Goal: Register for event/course

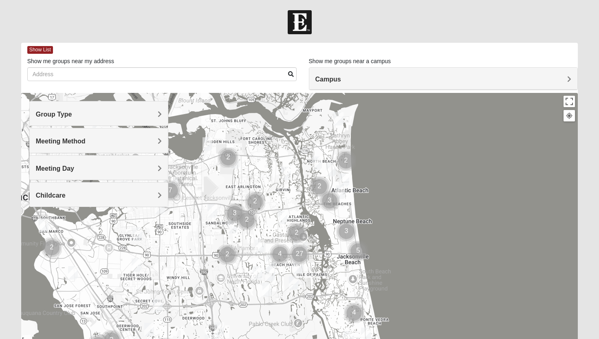
click at [396, 131] on div at bounding box center [299, 256] width 557 height 326
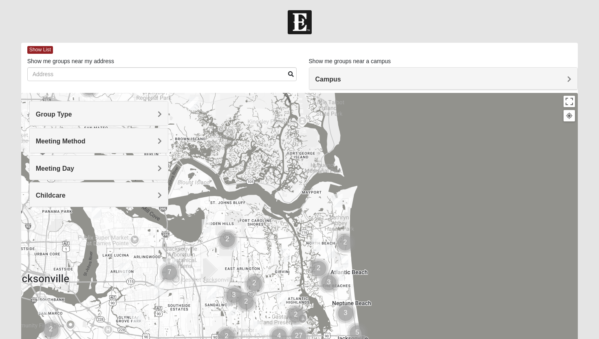
drag, startPoint x: 279, startPoint y: 108, endPoint x: 276, endPoint y: 191, distance: 84.0
click at [277, 192] on div at bounding box center [299, 256] width 557 height 326
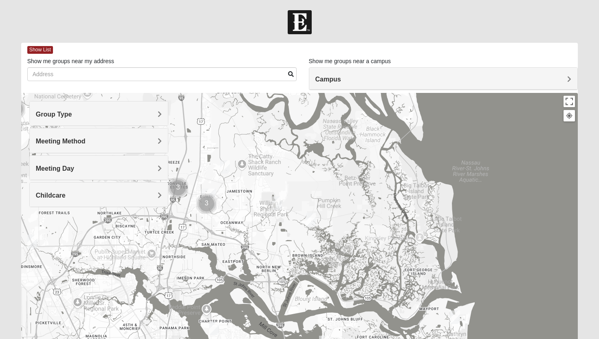
drag, startPoint x: 293, startPoint y: 143, endPoint x: 411, endPoint y: 261, distance: 165.9
click at [411, 261] on div at bounding box center [299, 256] width 557 height 326
click at [226, 165] on img "Womens Grissinger 32218" at bounding box center [225, 166] width 10 height 13
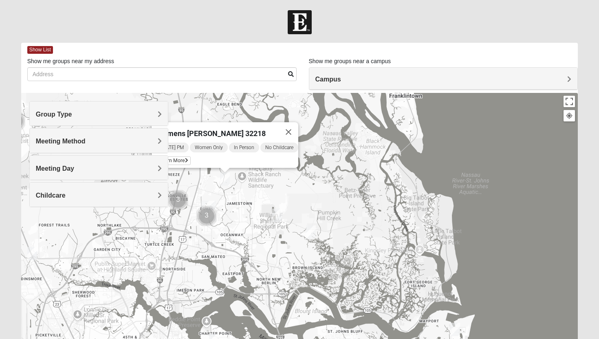
click at [72, 114] on span "Group Type" at bounding box center [54, 114] width 36 height 7
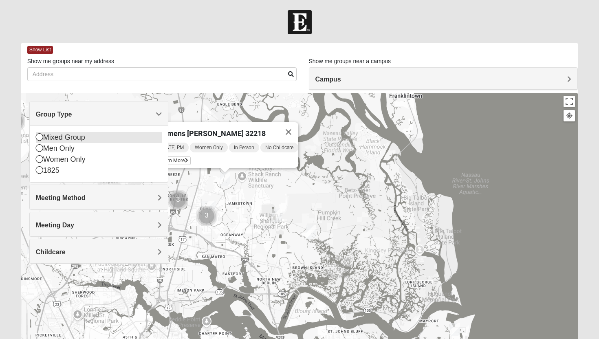
click at [40, 137] on icon at bounding box center [39, 136] width 7 height 7
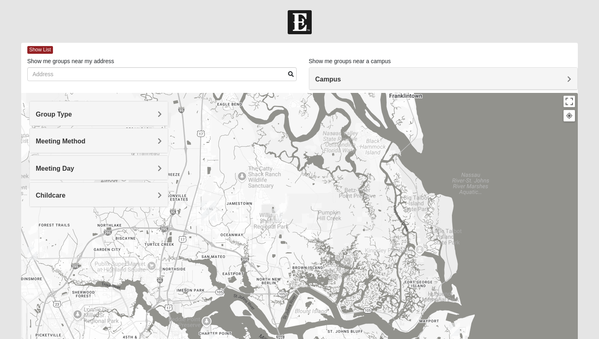
click at [86, 140] on span "Meeting Method" at bounding box center [61, 141] width 50 height 7
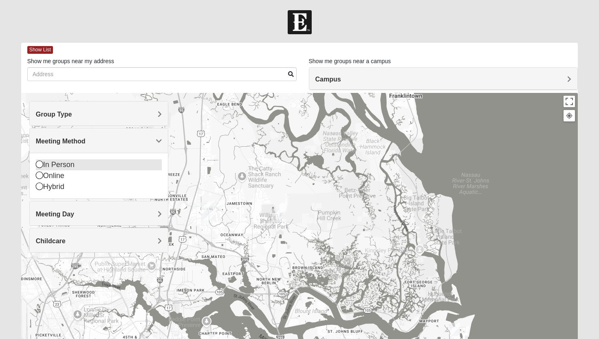
click at [38, 166] on icon at bounding box center [39, 164] width 7 height 7
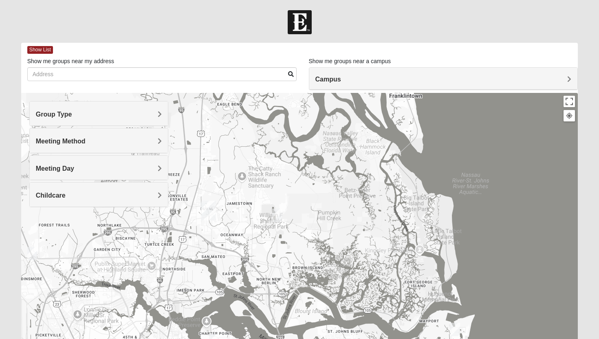
click at [74, 165] on span "Meeting Day" at bounding box center [55, 168] width 38 height 7
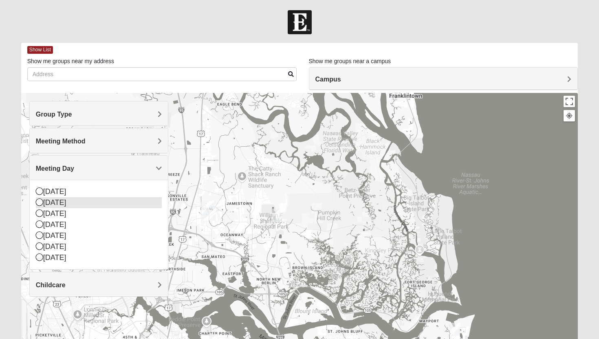
click at [39, 202] on icon at bounding box center [39, 201] width 7 height 7
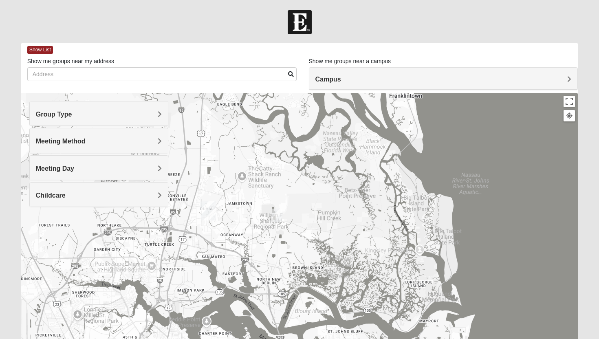
click at [74, 167] on span "Meeting Day" at bounding box center [55, 168] width 38 height 7
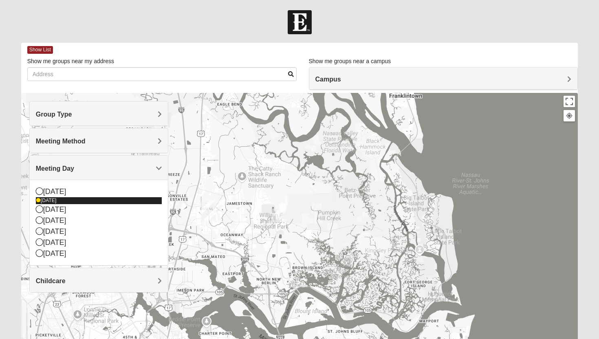
click at [38, 199] on icon at bounding box center [38, 200] width 5 height 5
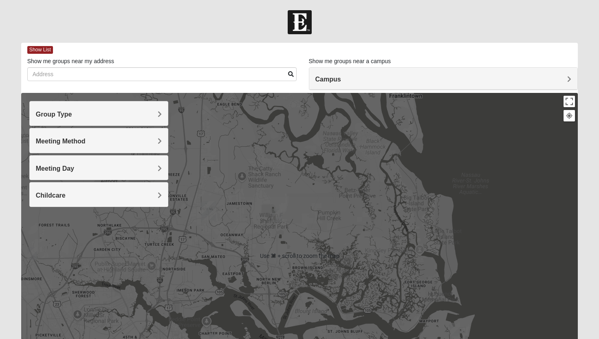
scroll to position [0, 0]
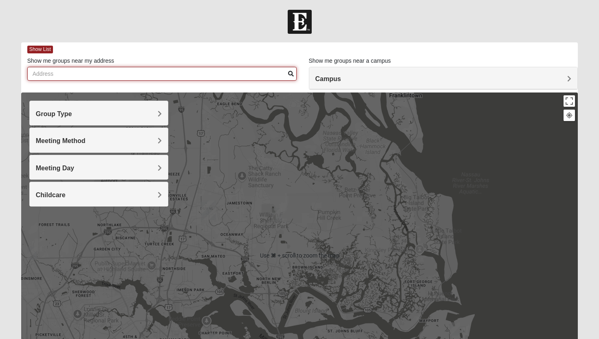
click at [137, 70] on input "Show me groups near my address" at bounding box center [161, 74] width 269 height 14
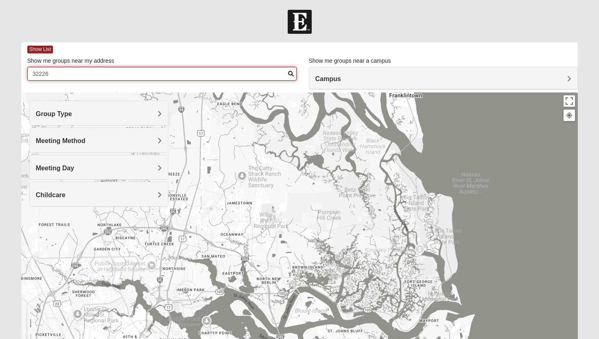
type input "32226"
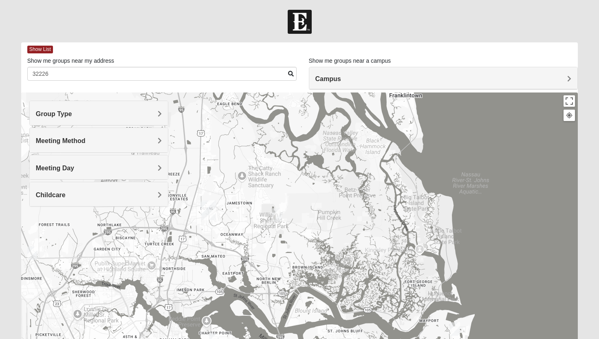
click at [341, 78] on span "Campus" at bounding box center [328, 78] width 26 height 7
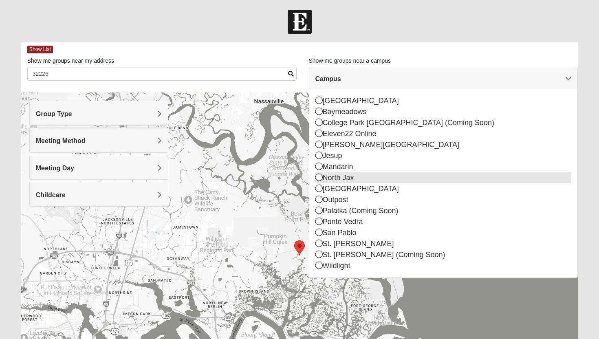
click at [318, 178] on icon at bounding box center [318, 177] width 7 height 7
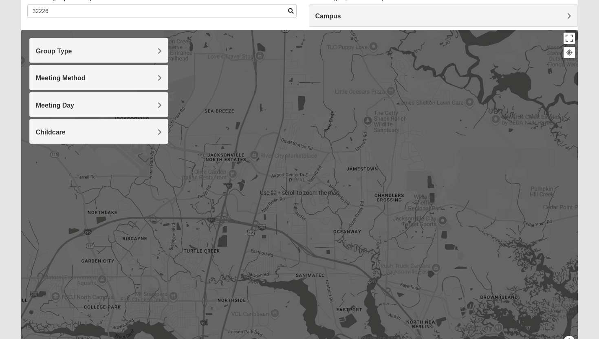
scroll to position [67, 0]
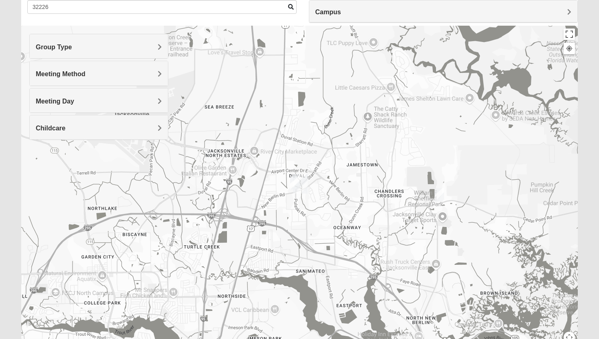
click at [440, 194] on img "Mixed Lancaster 32226" at bounding box center [439, 194] width 10 height 13
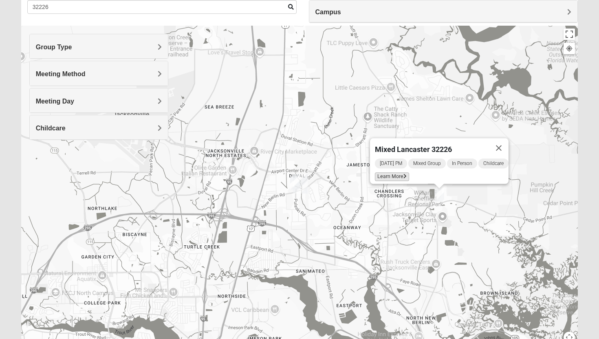
click at [403, 174] on icon at bounding box center [404, 176] width 3 height 5
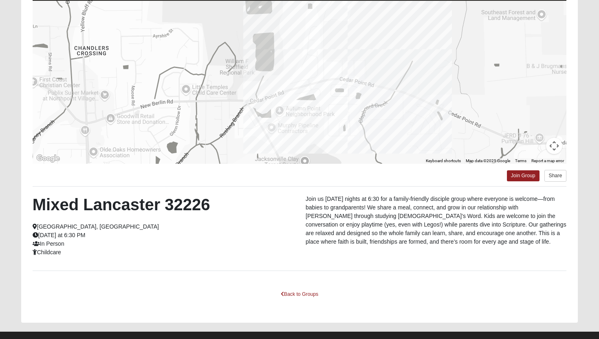
scroll to position [102, 0]
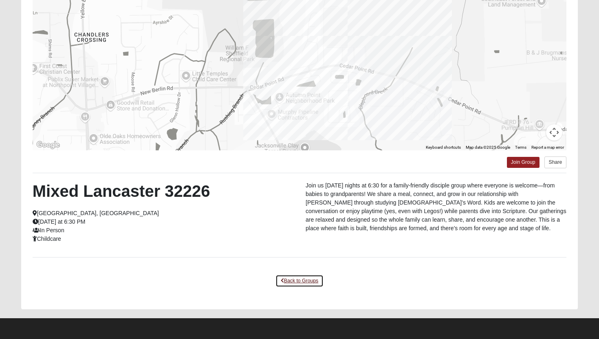
click at [302, 282] on link "Back to Groups" at bounding box center [299, 281] width 48 height 13
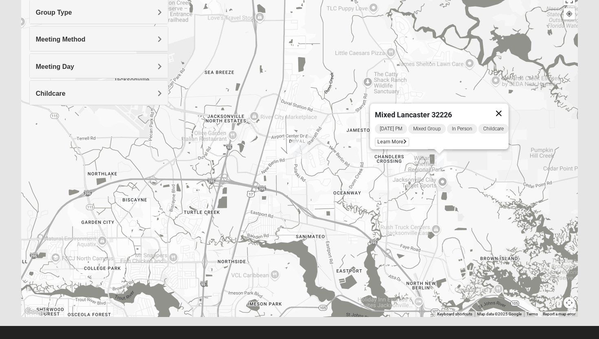
click at [504, 108] on button "Close" at bounding box center [499, 113] width 20 height 20
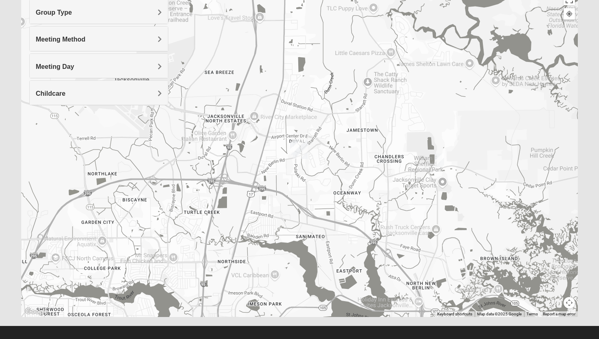
click at [296, 145] on img "North Jax" at bounding box center [300, 149] width 15 height 20
click at [295, 146] on img "North Jax" at bounding box center [300, 149] width 15 height 20
click at [306, 123] on div "418 Starratt Road Jacksonville, FL 32218" at bounding box center [303, 129] width 86 height 12
click at [301, 154] on img "North Jax" at bounding box center [300, 149] width 15 height 20
click at [293, 147] on img "On Campus Mixed Gunsolus/Haldenwang 32218" at bounding box center [295, 147] width 10 height 13
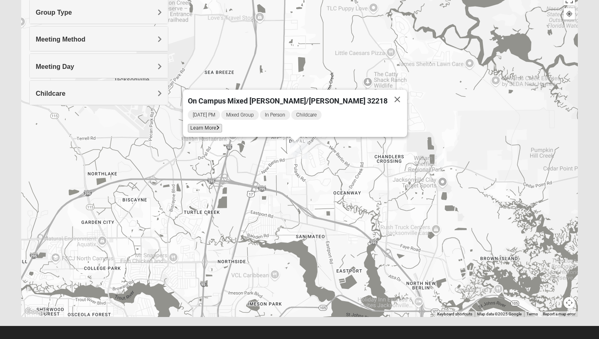
click at [222, 127] on span "Learn More" at bounding box center [205, 128] width 34 height 9
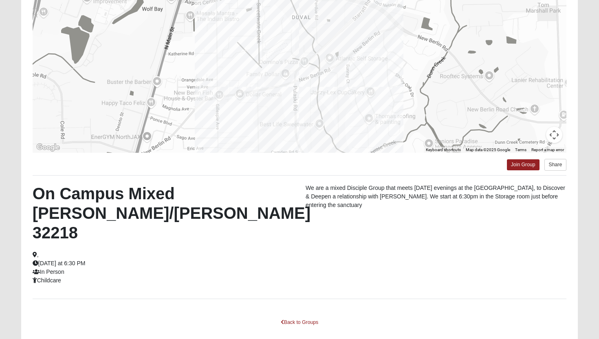
scroll to position [0, 0]
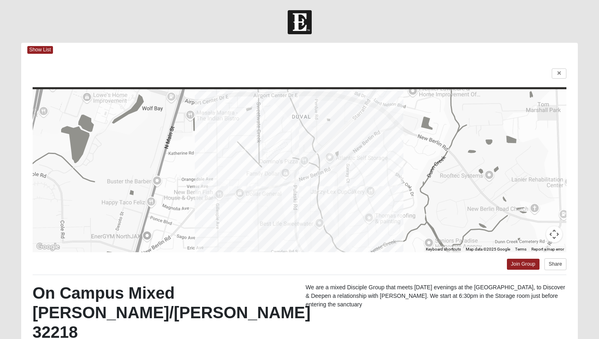
click at [557, 240] on button "Map camera controls" at bounding box center [554, 234] width 16 height 16
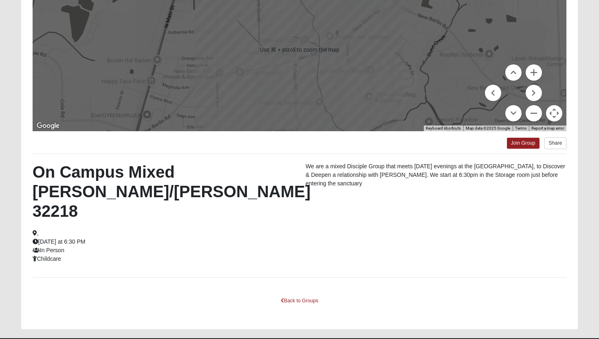
scroll to position [121, 0]
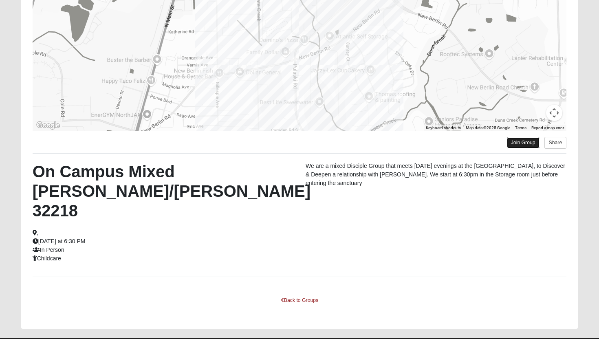
click at [521, 143] on link "Join Group" at bounding box center [523, 142] width 33 height 11
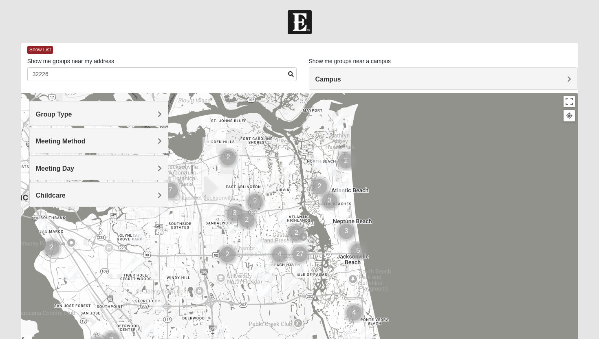
click at [162, 115] on div "Group Type" at bounding box center [99, 113] width 139 height 24
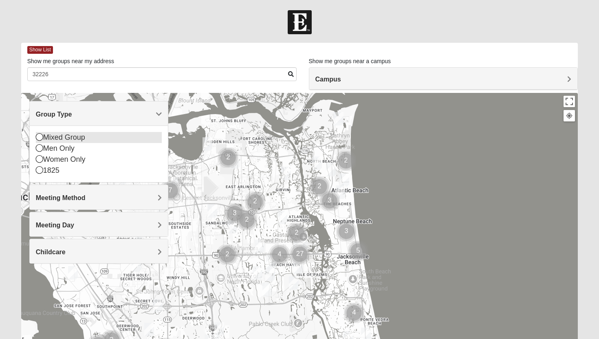
click at [121, 136] on div "Mixed Group" at bounding box center [99, 137] width 126 height 11
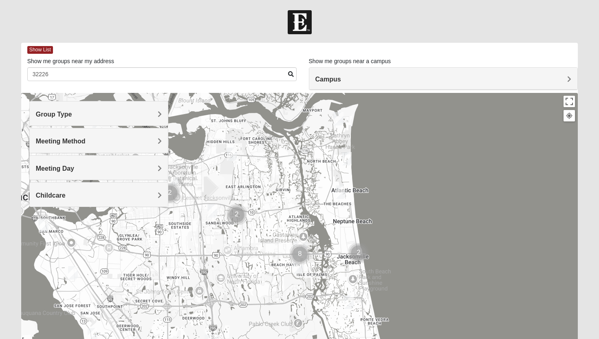
click at [86, 140] on span "Meeting Method" at bounding box center [61, 141] width 50 height 7
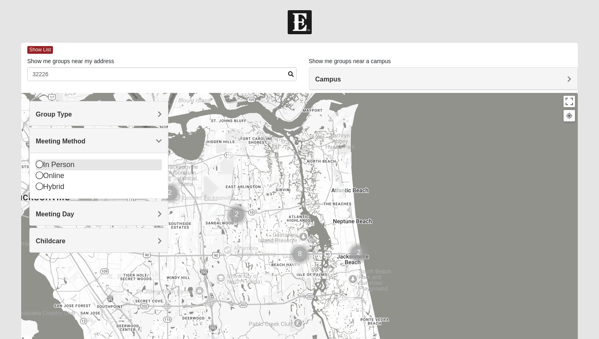
click at [38, 163] on icon at bounding box center [39, 164] width 7 height 7
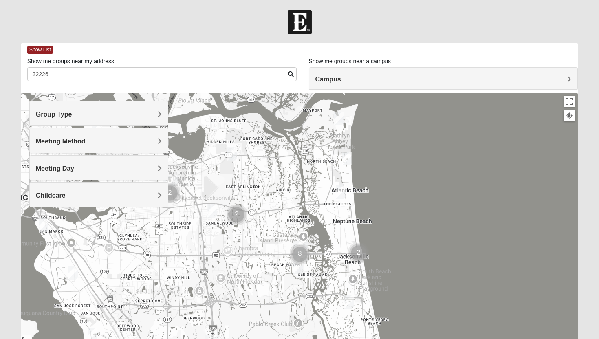
click at [74, 171] on span "Meeting Day" at bounding box center [55, 168] width 38 height 7
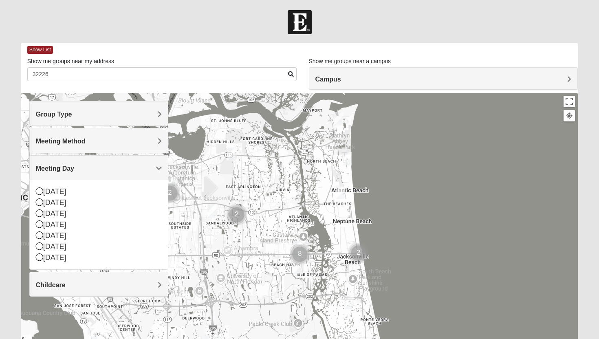
click at [74, 169] on span "Meeting Day" at bounding box center [55, 168] width 38 height 7
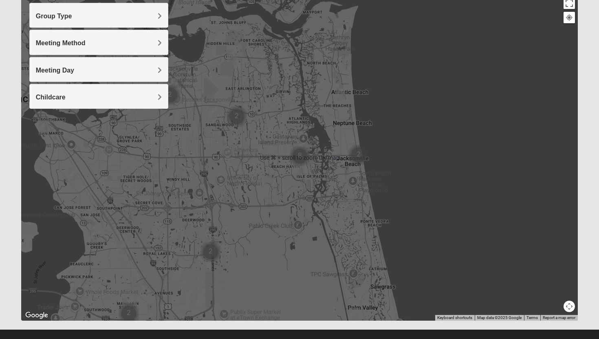
scroll to position [73, 0]
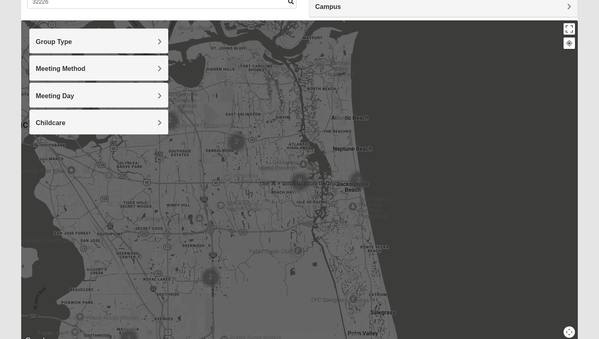
click at [440, 156] on div at bounding box center [299, 183] width 557 height 326
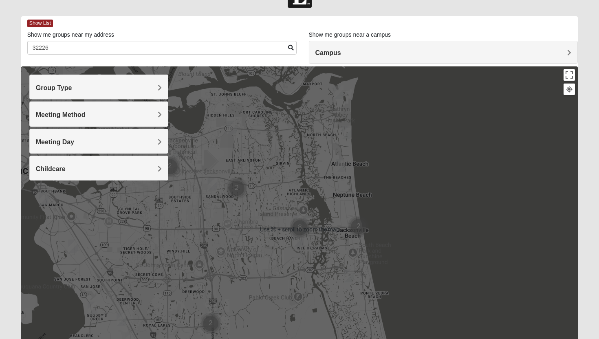
scroll to position [0, 0]
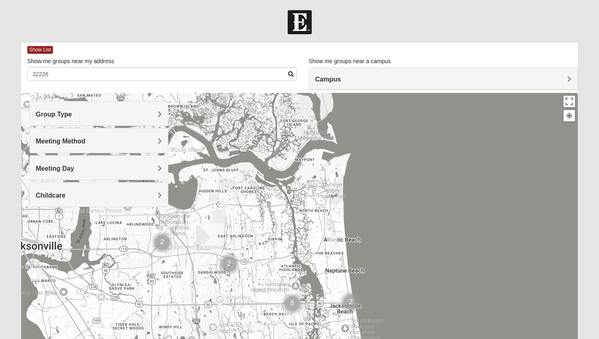
drag, startPoint x: 311, startPoint y: 169, endPoint x: 308, endPoint y: 221, distance: 51.8
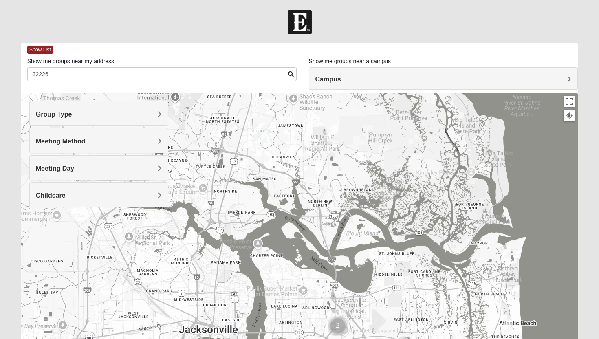
drag, startPoint x: 275, startPoint y: 151, endPoint x: 445, endPoint y: 234, distance: 189.0
click at [445, 234] on div at bounding box center [299, 256] width 557 height 326
click at [330, 139] on img "Mixed Lancaster 32226" at bounding box center [329, 137] width 10 height 13
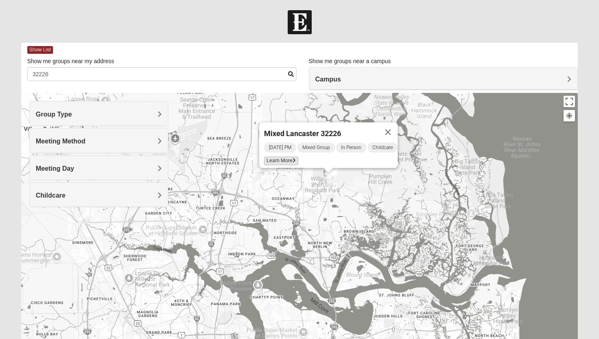
click at [293, 158] on icon at bounding box center [294, 160] width 3 height 5
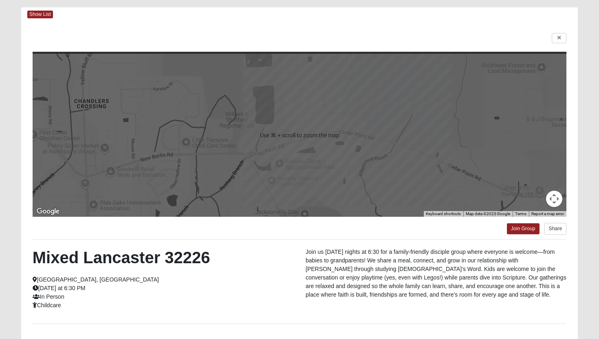
scroll to position [42, 0]
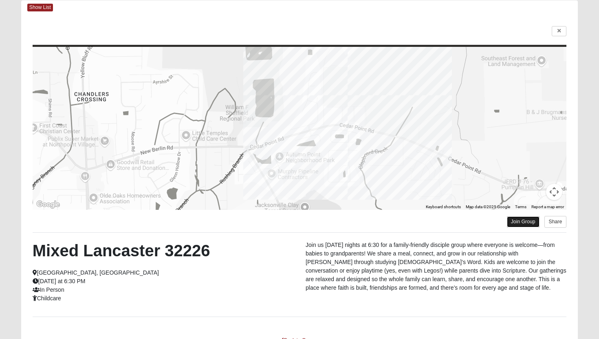
click at [524, 222] on link "Join Group" at bounding box center [523, 221] width 33 height 11
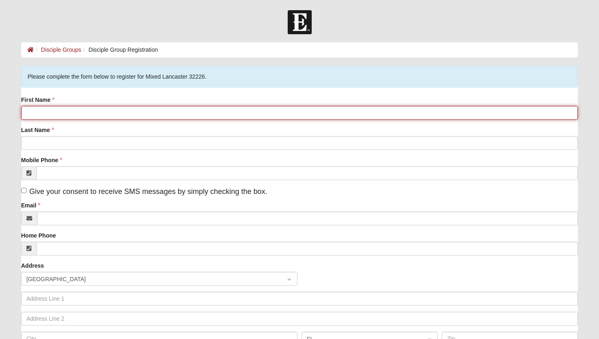
click at [103, 115] on input "First Name" at bounding box center [299, 113] width 557 height 14
type input "Rhonda"
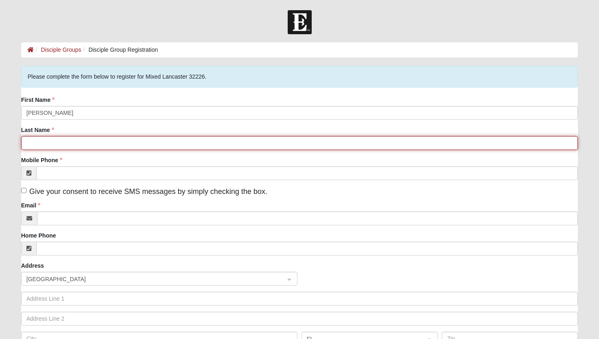
type input "Ellis"
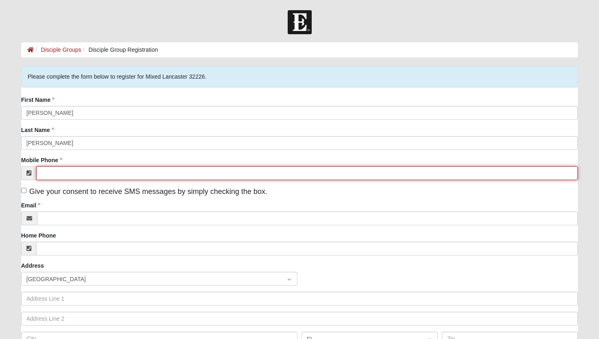
type input "(904) 838-3141"
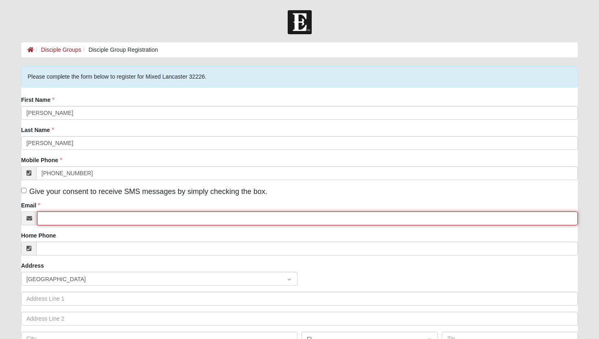
type input "iwant6kids@aol.com"
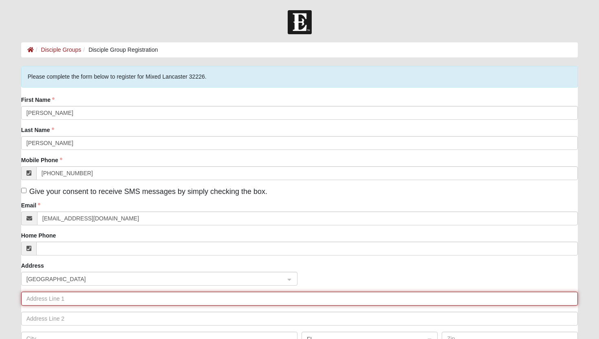
type input "15171 Cape Dr N"
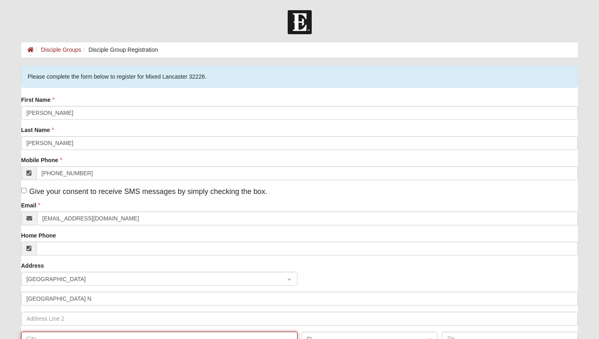
type input "JACKSONVILLE"
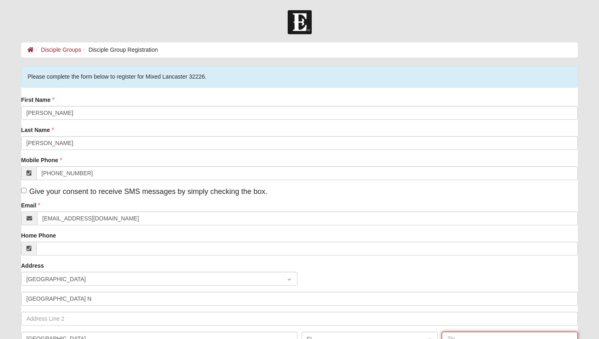
type input "32226"
click at [22, 190] on input "Give your consent to receive SMS messages by simply checking the box." at bounding box center [23, 190] width 5 height 5
checkbox input "true"
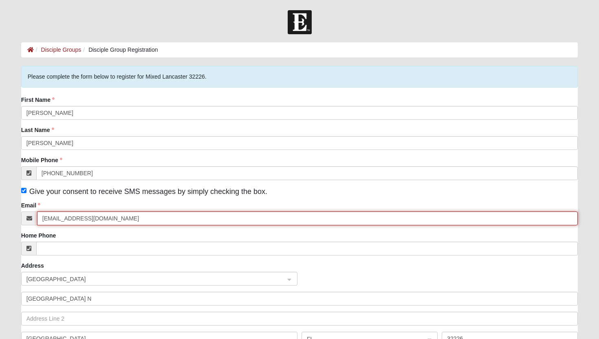
drag, startPoint x: 99, startPoint y: 219, endPoint x: 48, endPoint y: 216, distance: 50.2
click at [48, 216] on input "iwant6kids@aol.com" at bounding box center [307, 218] width 541 height 14
type input "i"
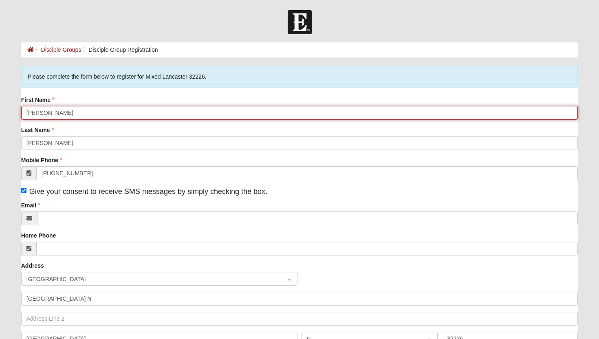
click at [83, 113] on input "Rhonda" at bounding box center [299, 113] width 557 height 14
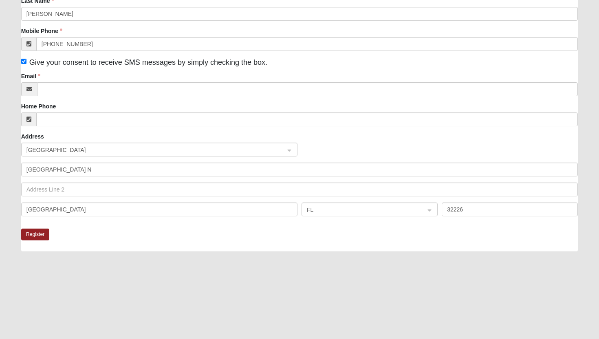
scroll to position [130, 0]
type input "Rhonda and John"
click at [33, 234] on button "Register" at bounding box center [35, 234] width 29 height 12
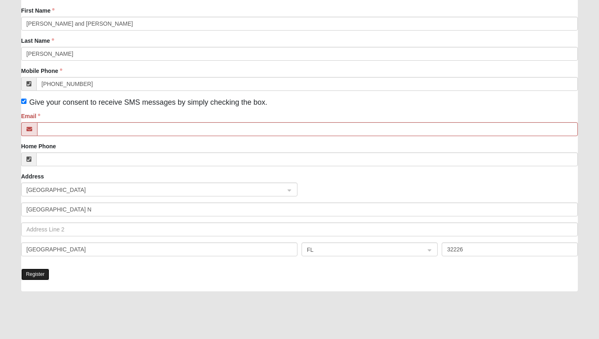
scroll to position [170, 0]
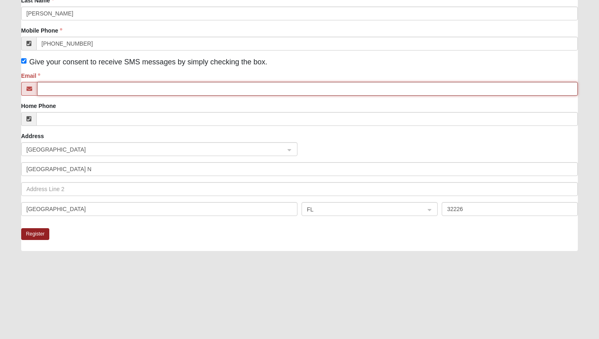
click at [61, 89] on input "Email" at bounding box center [307, 89] width 541 height 14
type input "iwant6kids@aol.com"
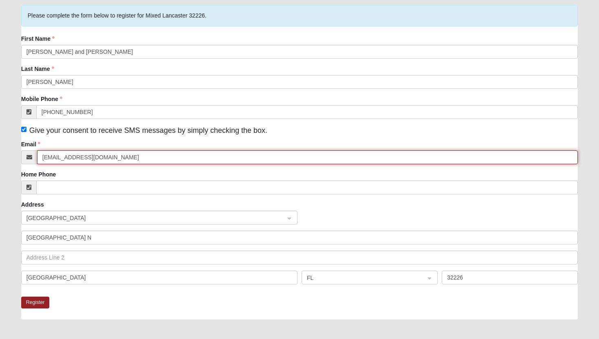
scroll to position [129, 0]
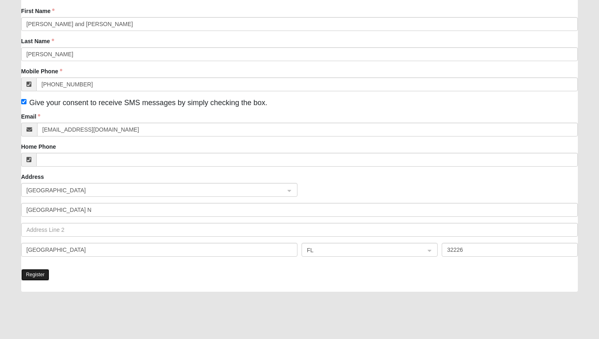
click at [38, 276] on button "Register" at bounding box center [35, 275] width 29 height 12
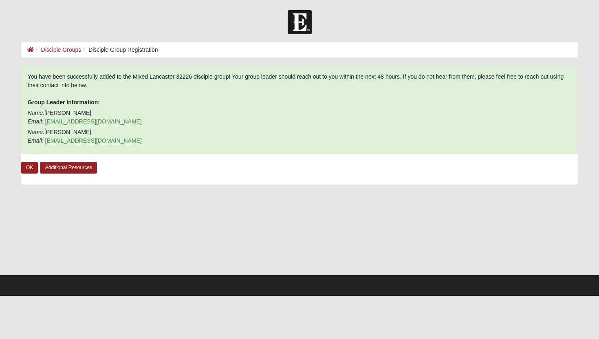
click at [122, 154] on div "You have been successfully added to the Mixed Lancaster 32226 disciple group! Y…" at bounding box center [299, 125] width 557 height 119
click at [77, 142] on link "tiffaninlancaster@gmail.com" at bounding box center [93, 140] width 97 height 7
